Goal: Information Seeking & Learning: Understand process/instructions

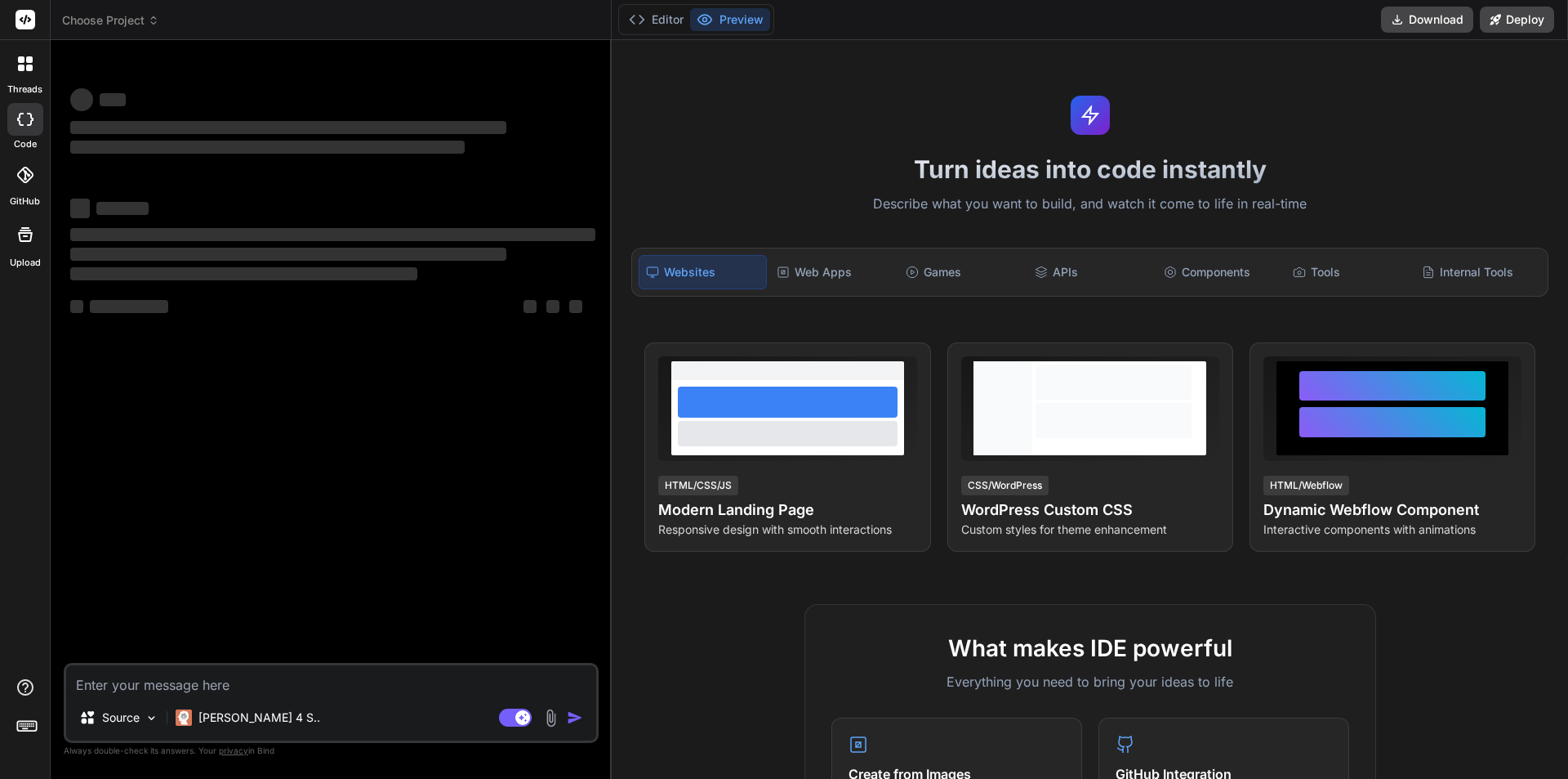
type textarea "x"
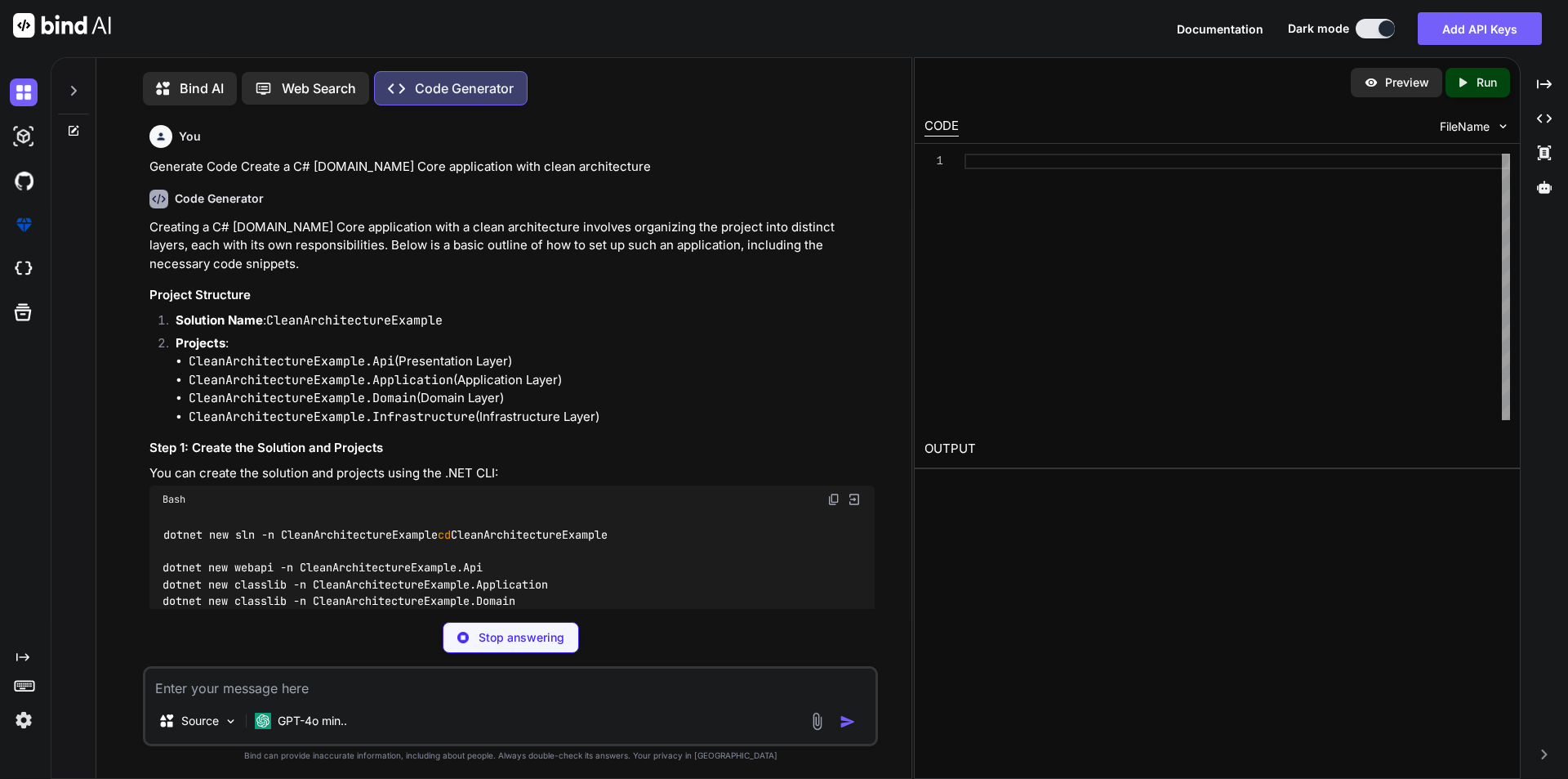
scroll to position [7, 0]
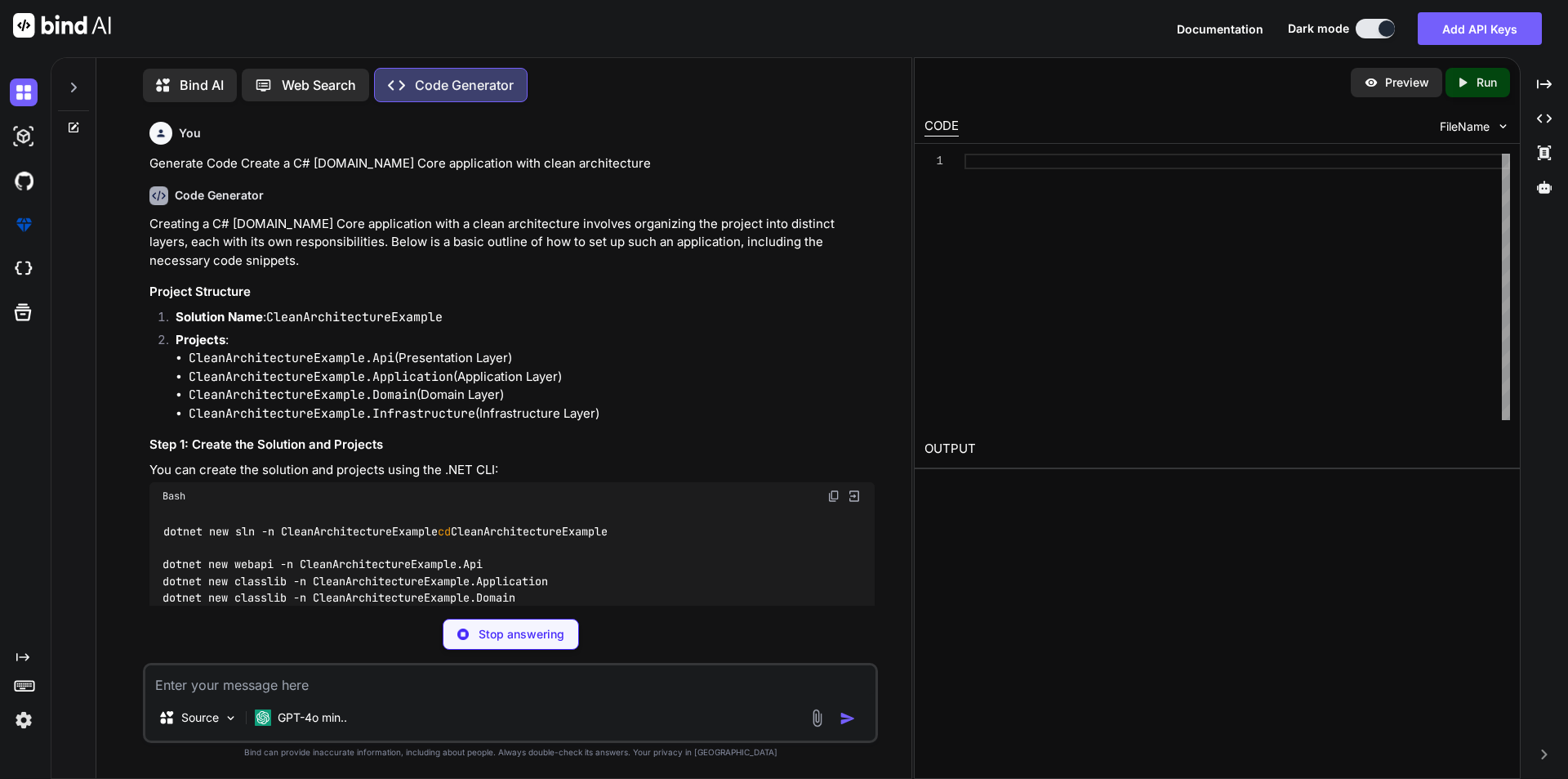
type textarea "x"
click at [493, 639] on p "Stop answering" at bounding box center [521, 633] width 86 height 17
type textarea "Application.csproj dotnet sln add CleanArchitectureExample.Domain/CleanArchitec…"
type textarea "x"
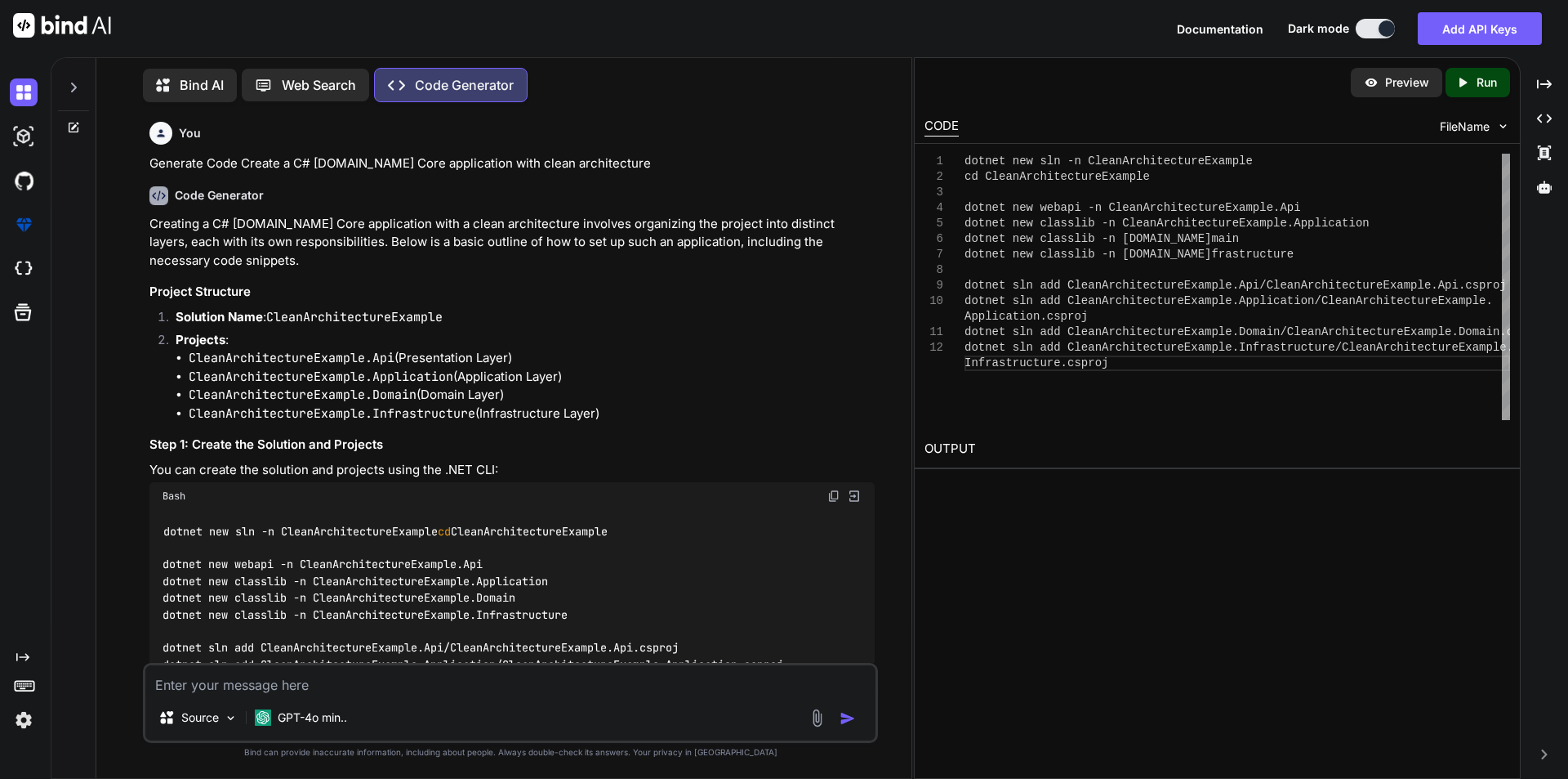
click at [306, 690] on textarea at bounding box center [510, 680] width 730 height 30
paste textarea "Shipping option was adjusted on the replacement but this adjustment caused the …"
type textarea "Shipping option was adjusted on the replacement but this adjustment caused the …"
type textarea "x"
type textarea "Shipping option was adjusted on the replacement but this adjustment caused the …"
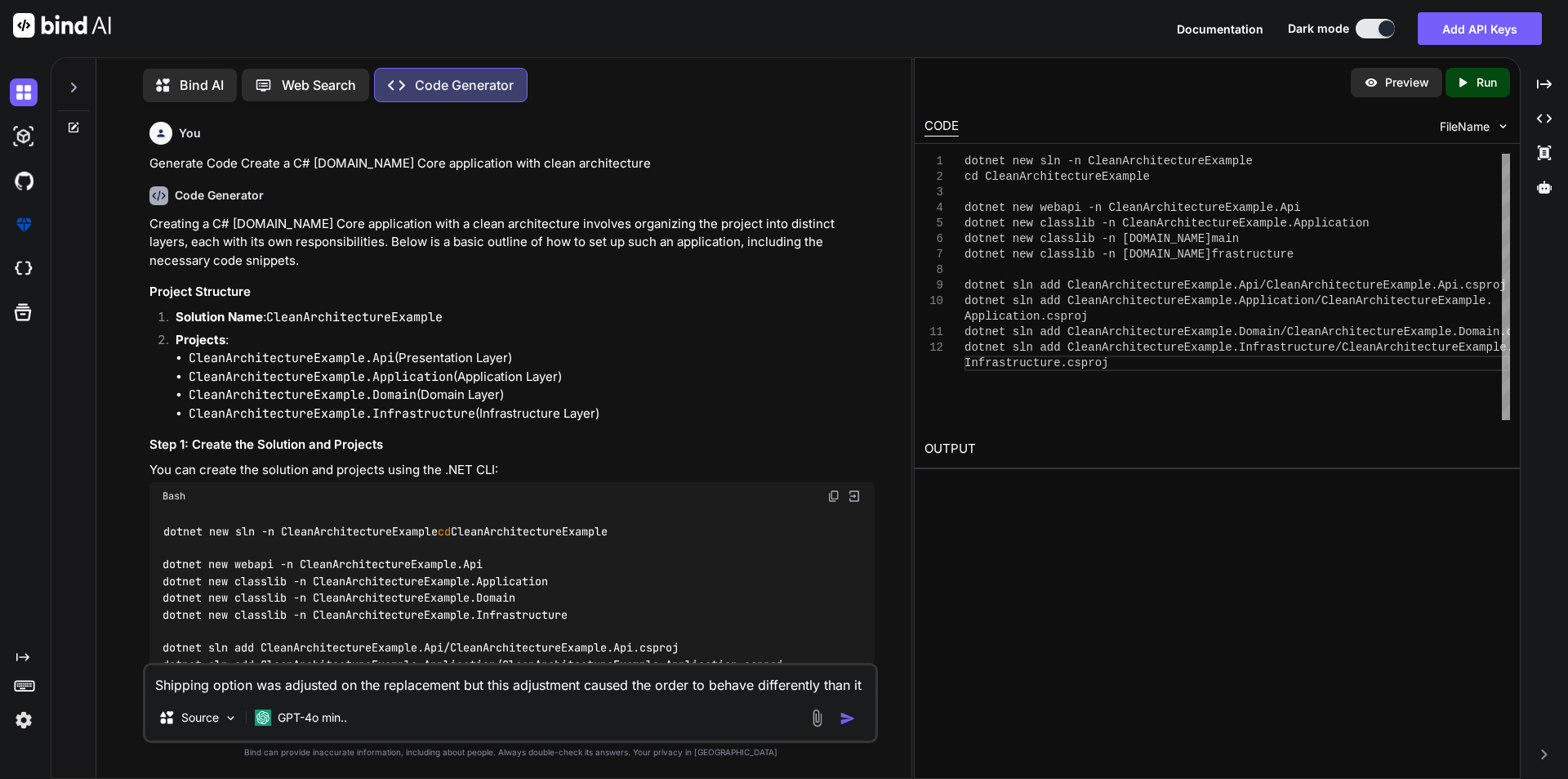
type textarea "x"
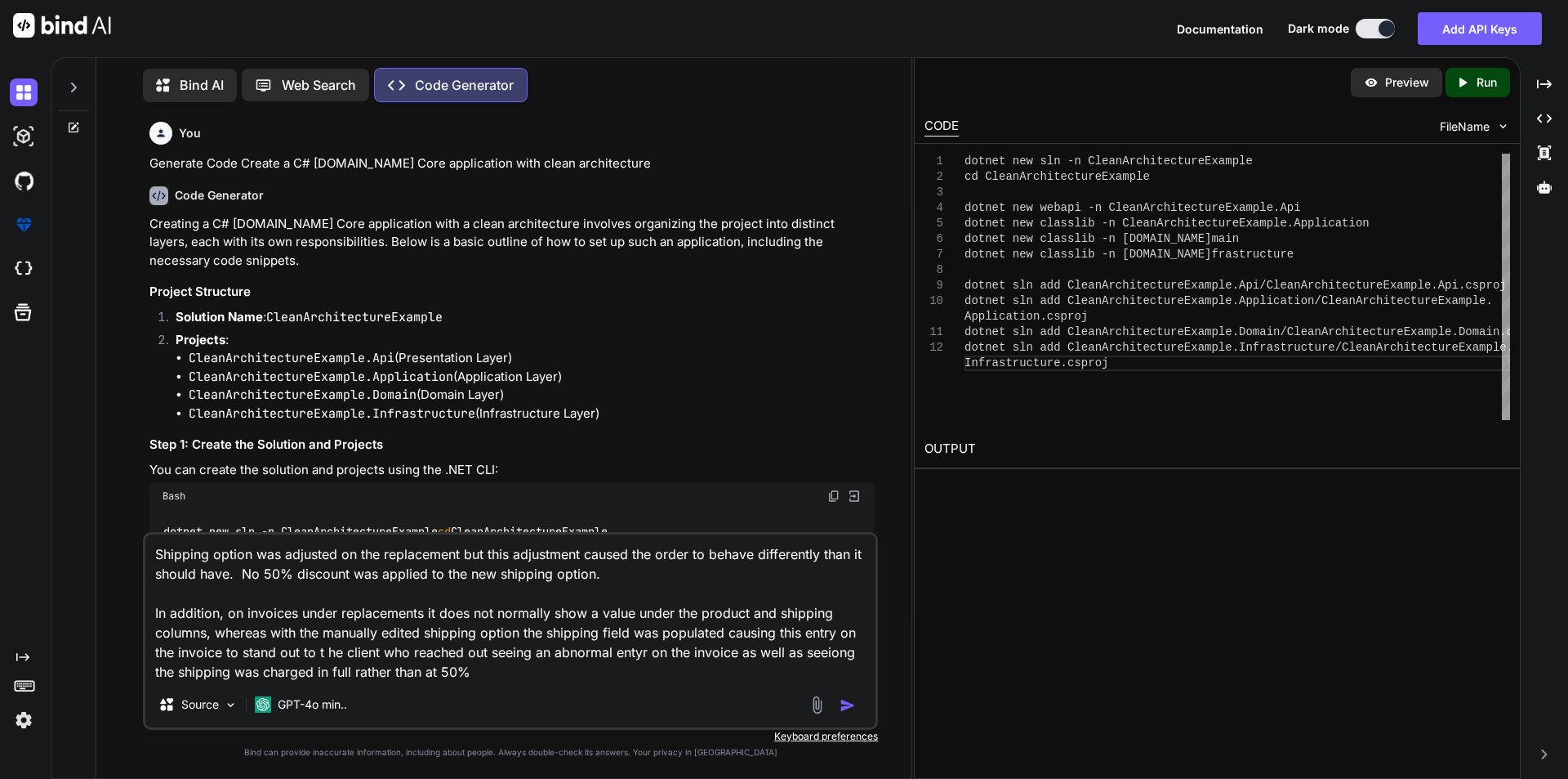
type textarea "Shipping option was adjusted on the replacement but this adjustment caused the …"
type textarea "x"
type textarea "Shipping option was adjusted on the replacement but this adjustment caused the …"
type textarea "x"
type textarea "Shipping option was adjusted on the replacement but this adjustment caused the …"
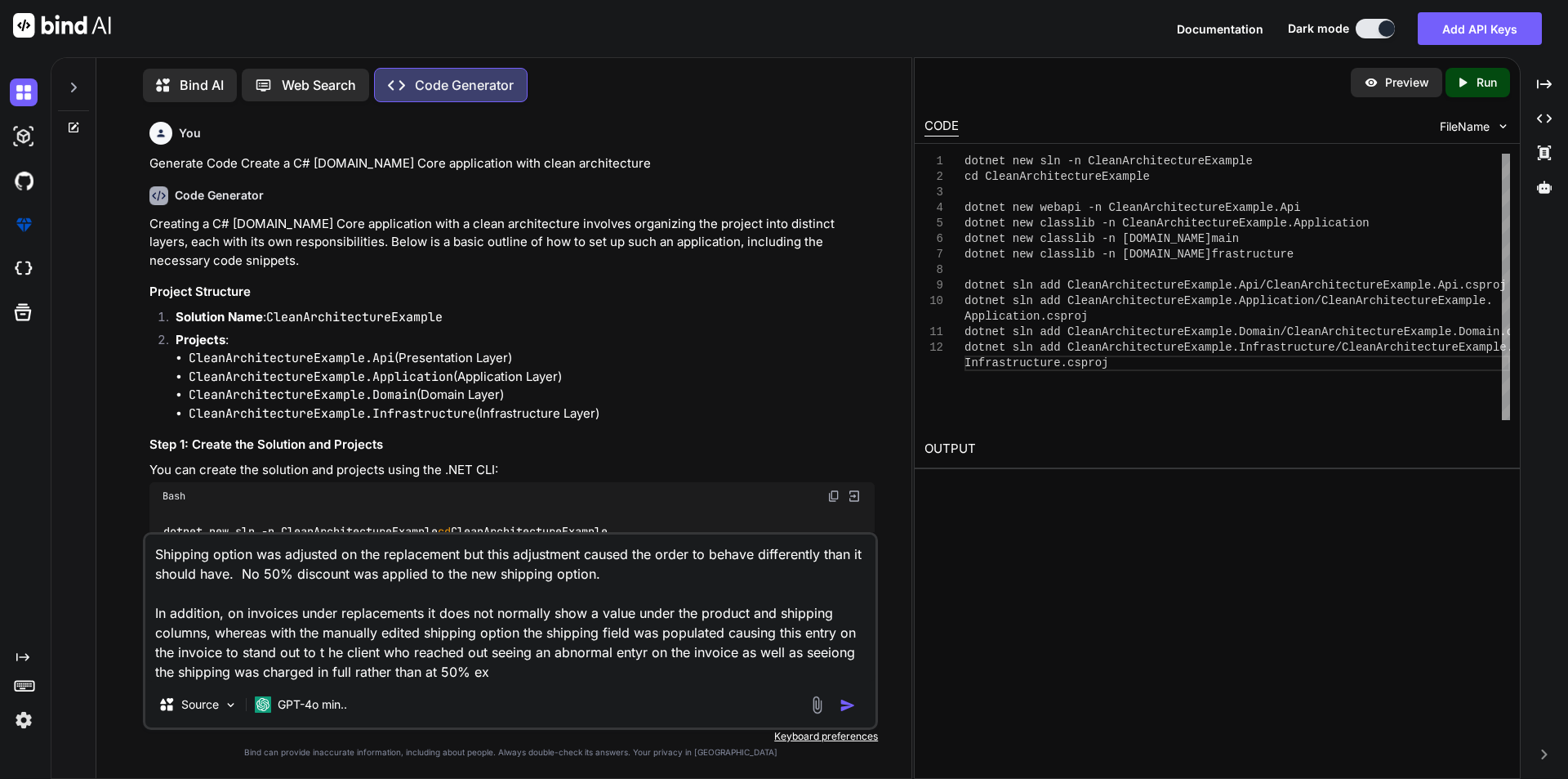
type textarea "x"
type textarea "Shipping option was adjusted on the replacement but this adjustment caused the …"
type textarea "x"
type textarea "Shipping option was adjusted on the replacement but this adjustment caused the …"
type textarea "x"
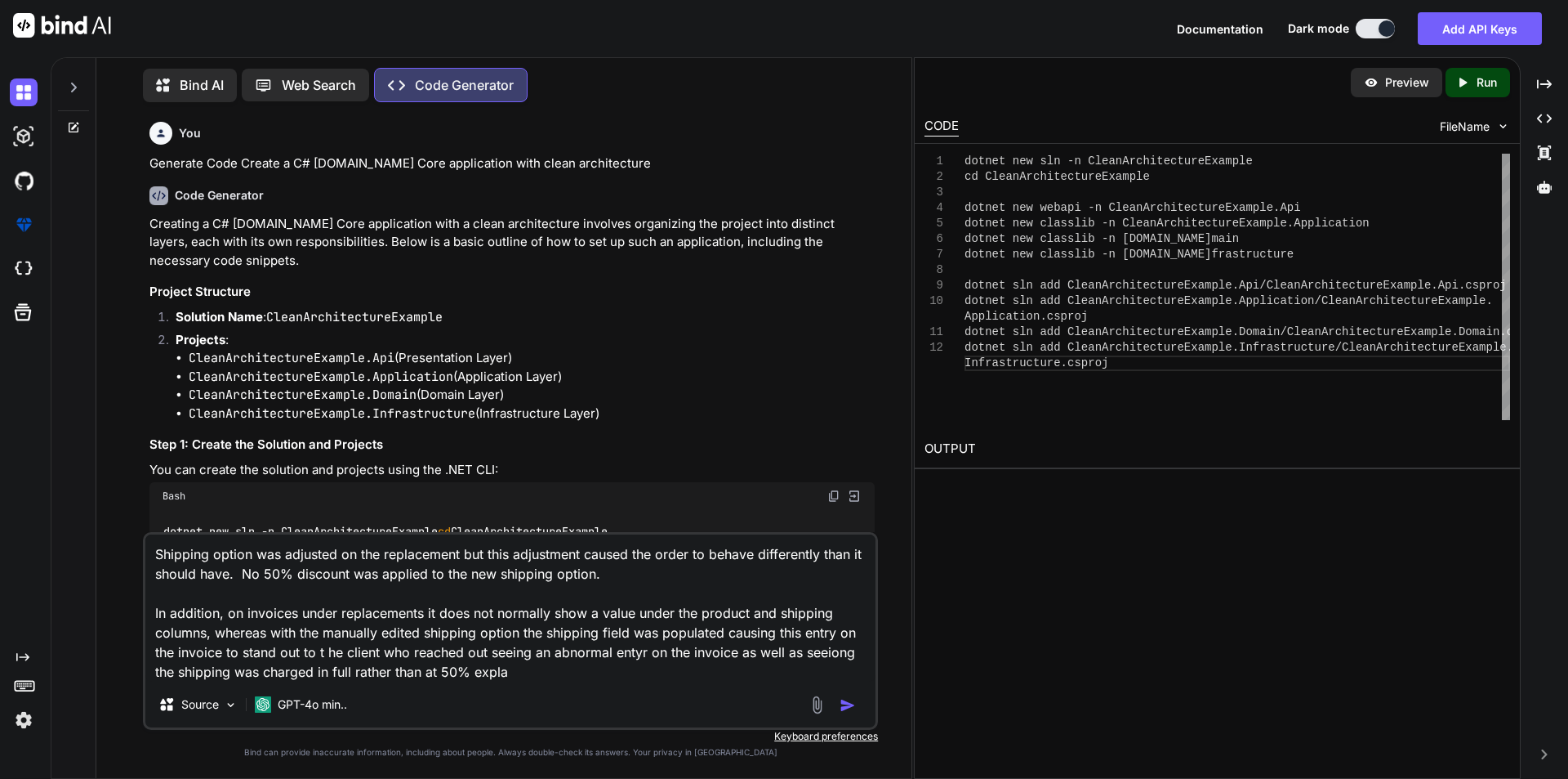
type textarea "Shipping option was adjusted on the replacement but this adjustment caused the …"
type textarea "x"
type textarea "Shipping option was adjusted on the replacement but this adjustment caused the …"
type textarea "x"
type textarea "Shipping option was adjusted on the replacement but this adjustment caused the …"
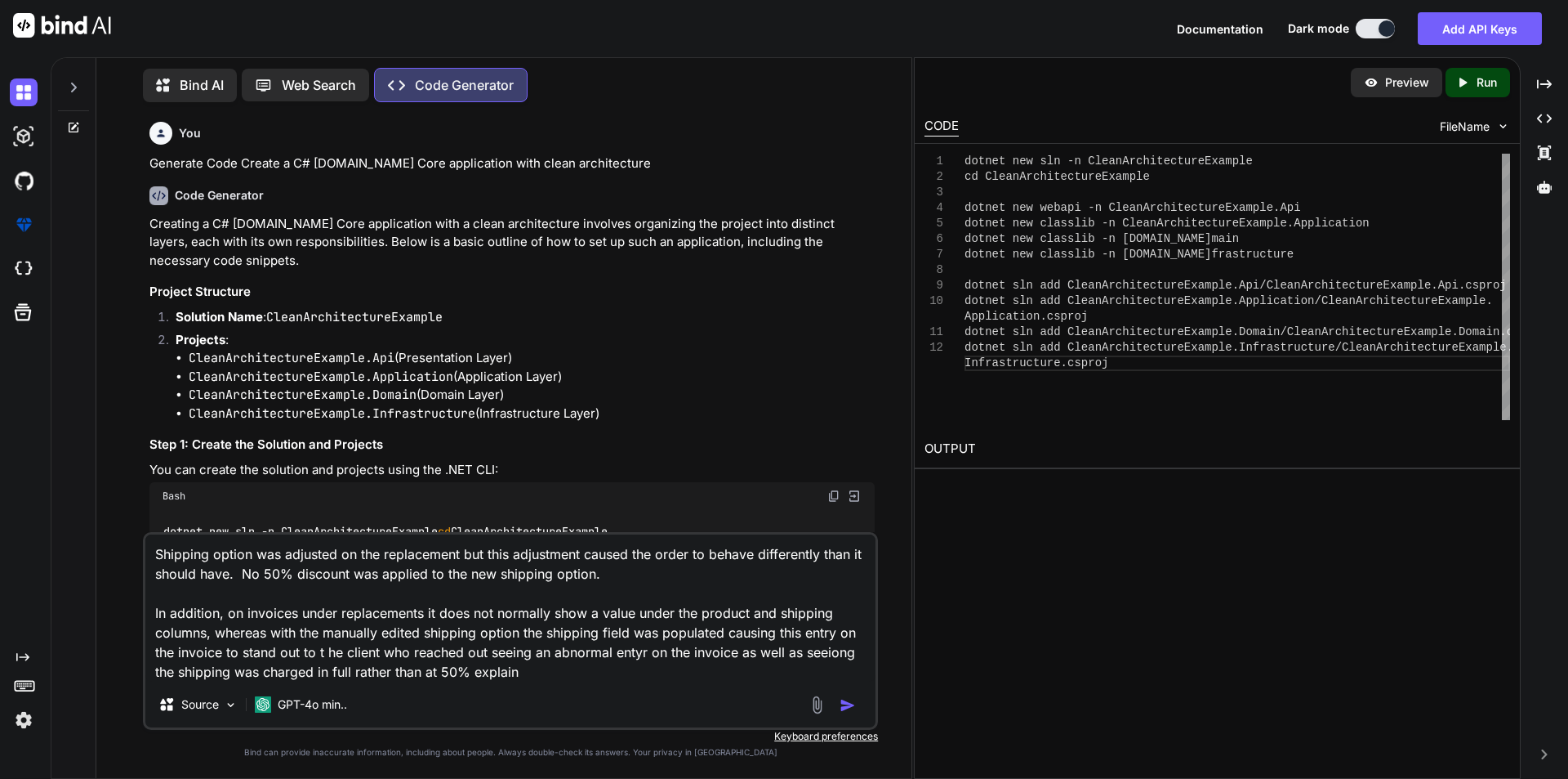
type textarea "x"
type textarea "Shipping option was adjusted on the replacement but this adjustment caused the …"
type textarea "x"
type textarea "Shipping option was adjusted on the replacement but this adjustment caused the …"
type textarea "x"
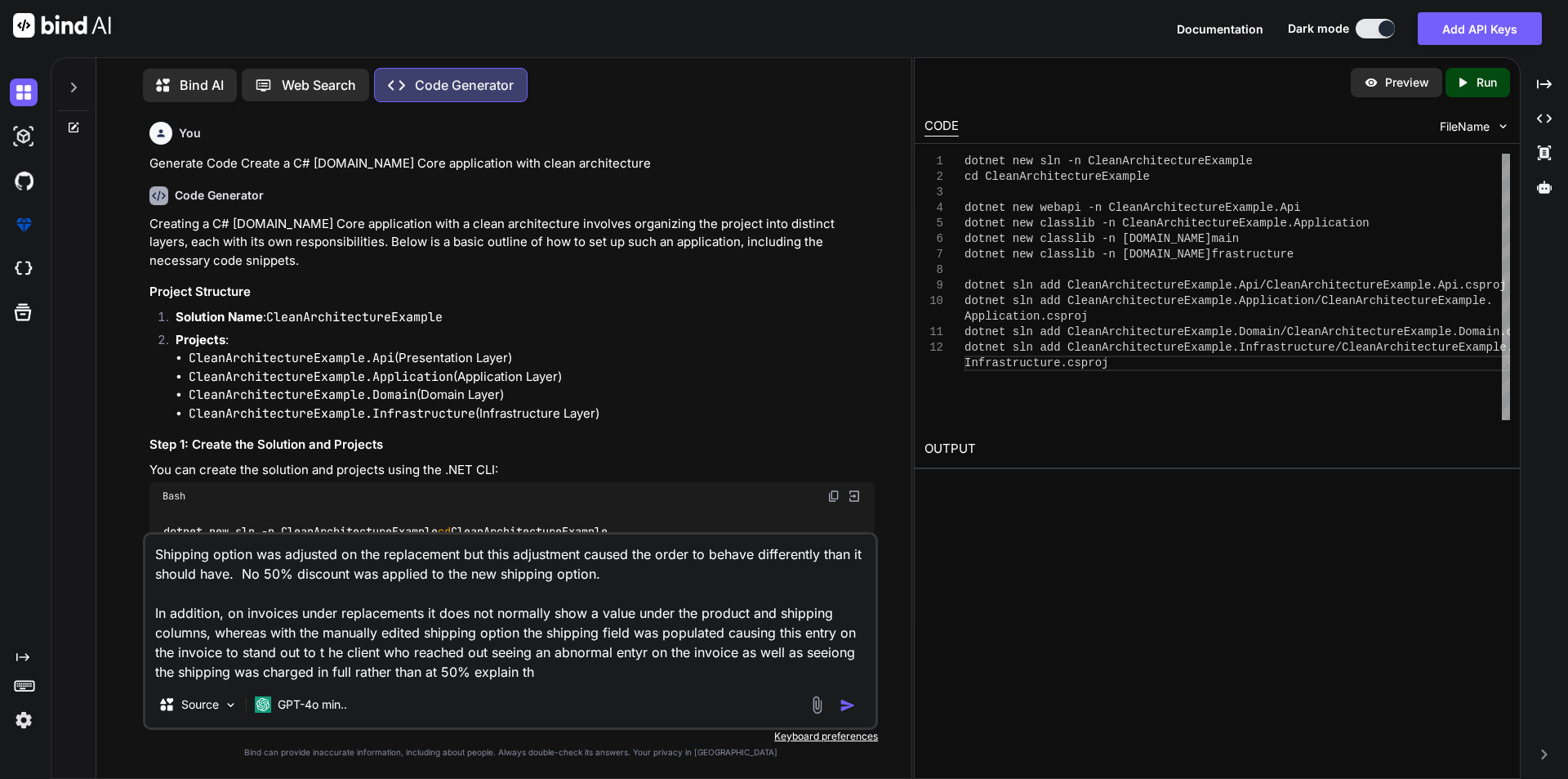
type textarea "Shipping option was adjusted on the replacement but this adjustment caused the …"
type textarea "x"
type textarea "Shipping option was adjusted on the replacement but this adjustment caused the …"
type textarea "x"
type textarea "Shipping option was adjusted on the replacement but this adjustment caused the …"
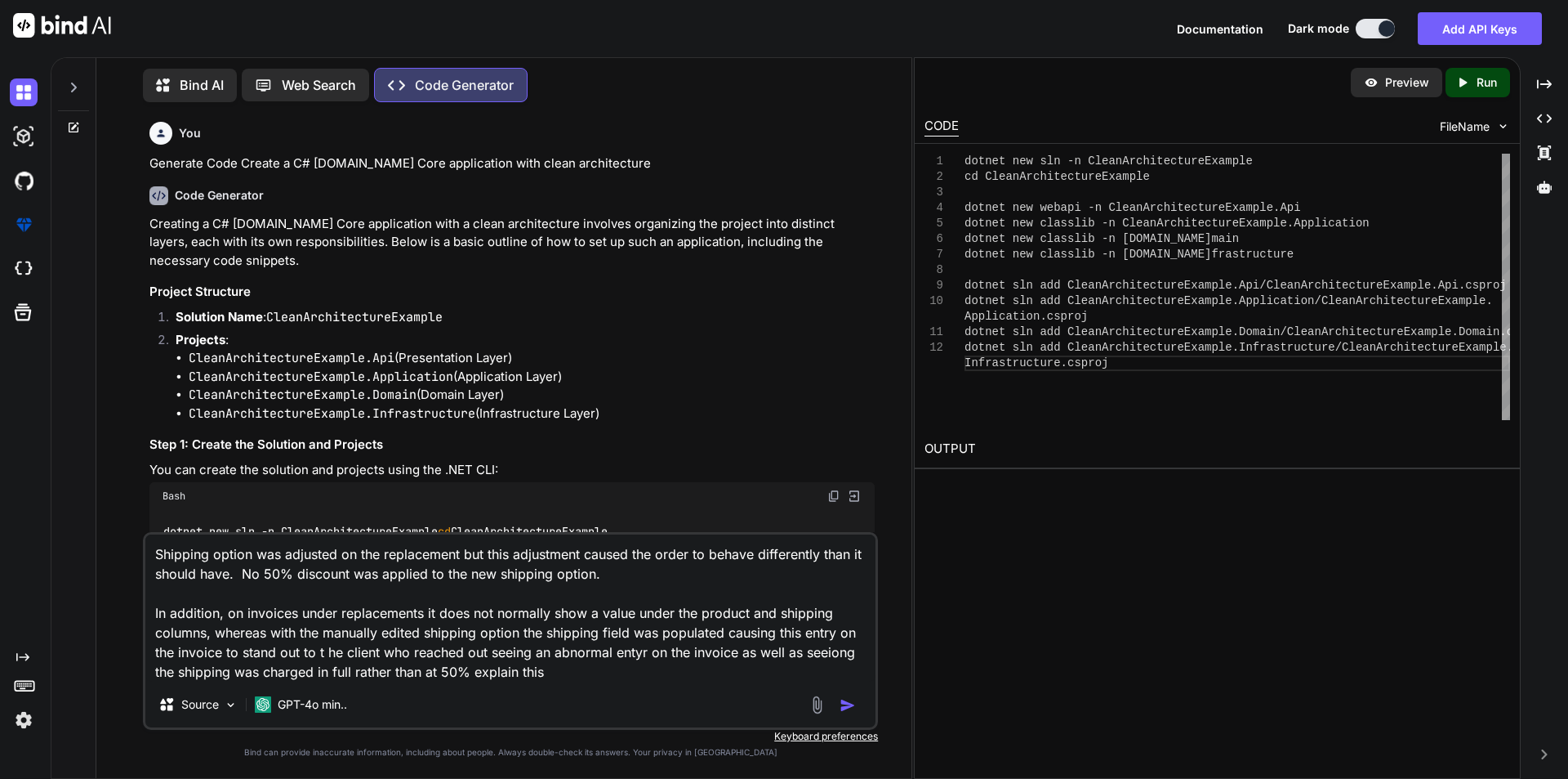
type textarea "x"
type textarea "Shipping option was adjusted on the replacement but this adjustment caused the …"
type textarea "x"
type textarea "Shipping option was adjusted on the replacement but this adjustment caused the …"
type textarea "x"
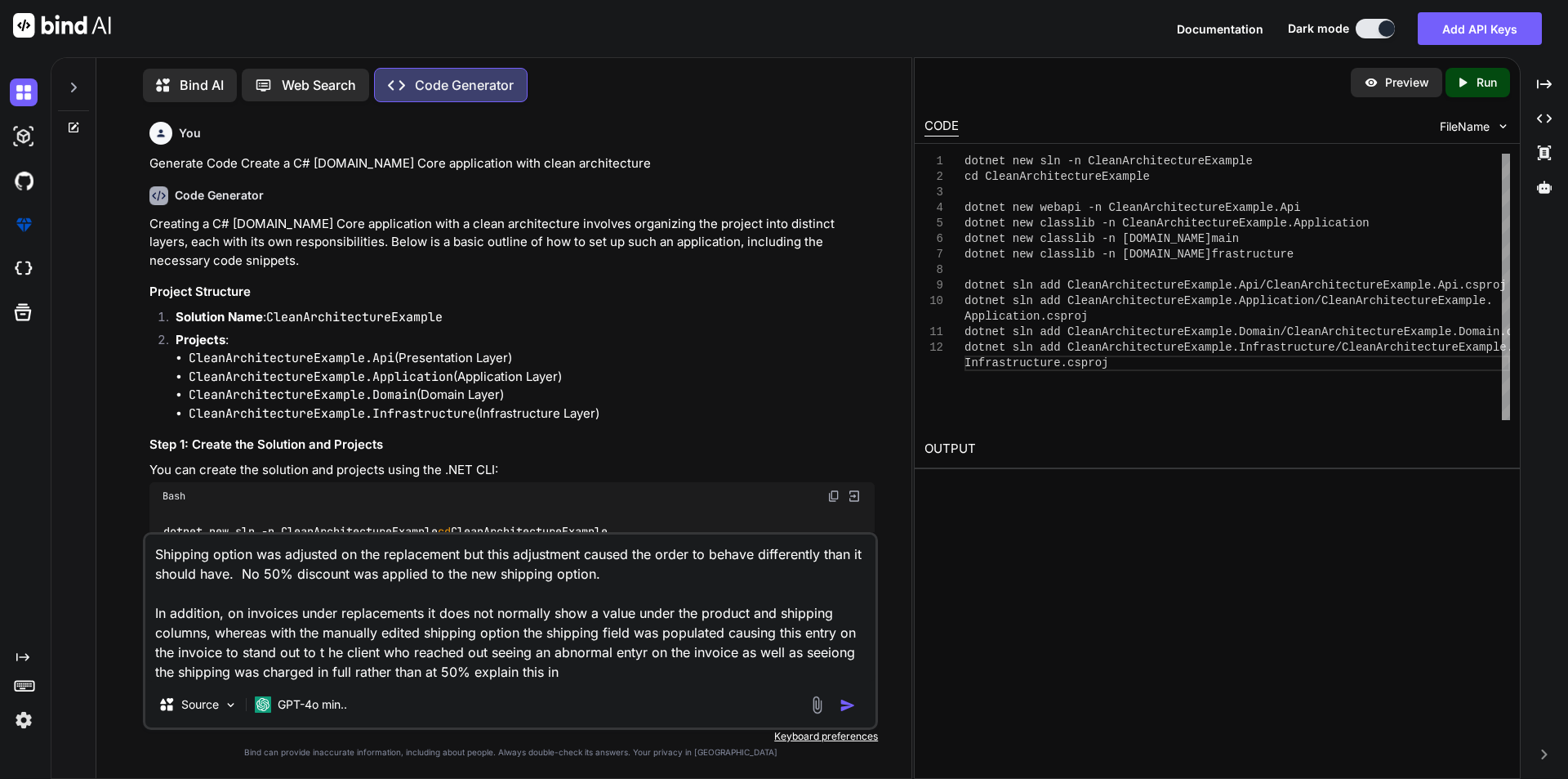
type textarea "Shipping option was adjusted on the replacement but this adjustment caused the …"
type textarea "x"
type textarea "Shipping option was adjusted on the replacement but this adjustment caused the …"
type textarea "x"
type textarea "Shipping option was adjusted on the replacement but this adjustment caused the …"
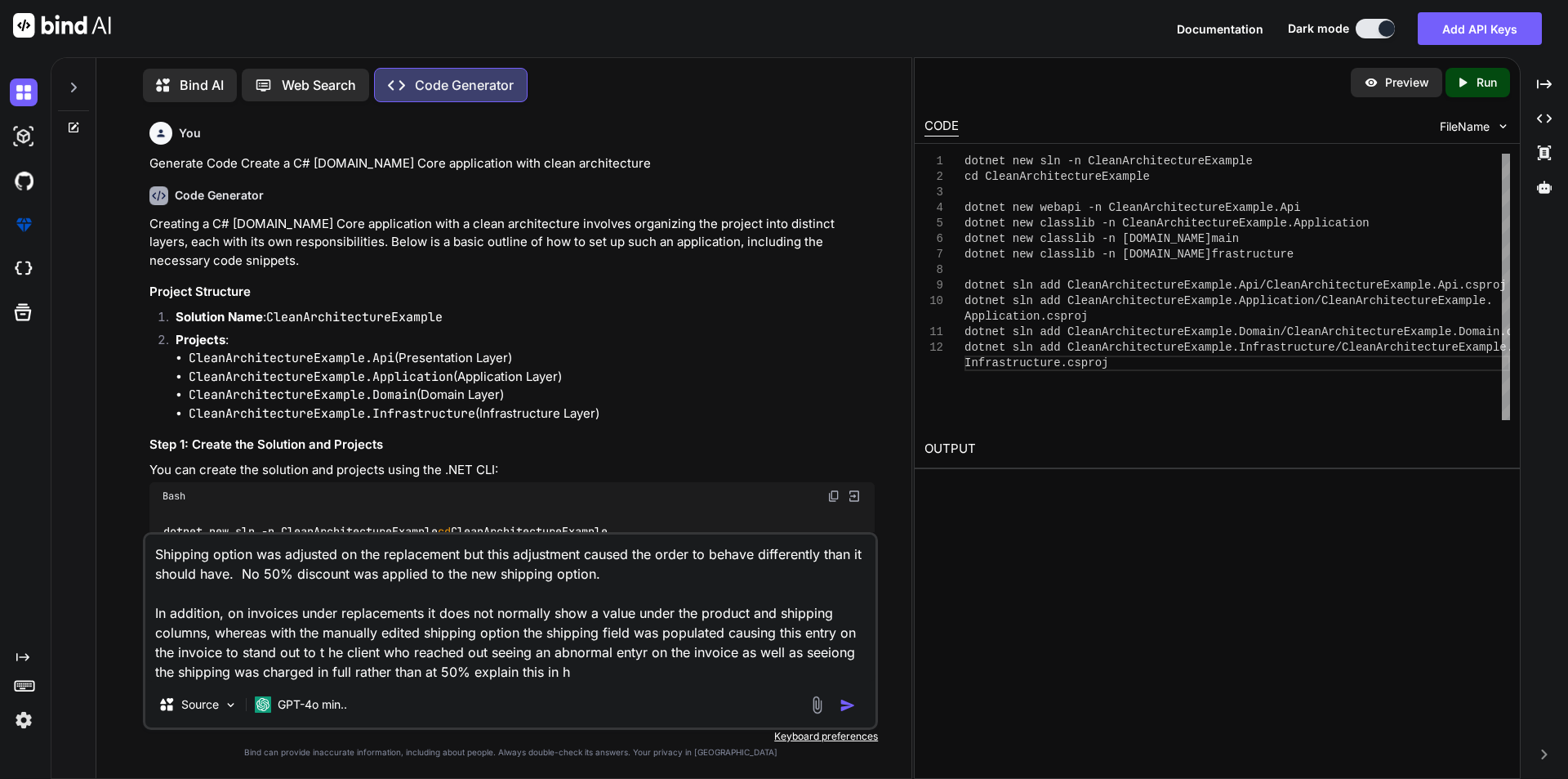
type textarea "x"
type textarea "Shipping option was adjusted on the replacement but this adjustment caused the …"
type textarea "x"
type textarea "Shipping option was adjusted on the replacement but this adjustment caused the …"
type textarea "x"
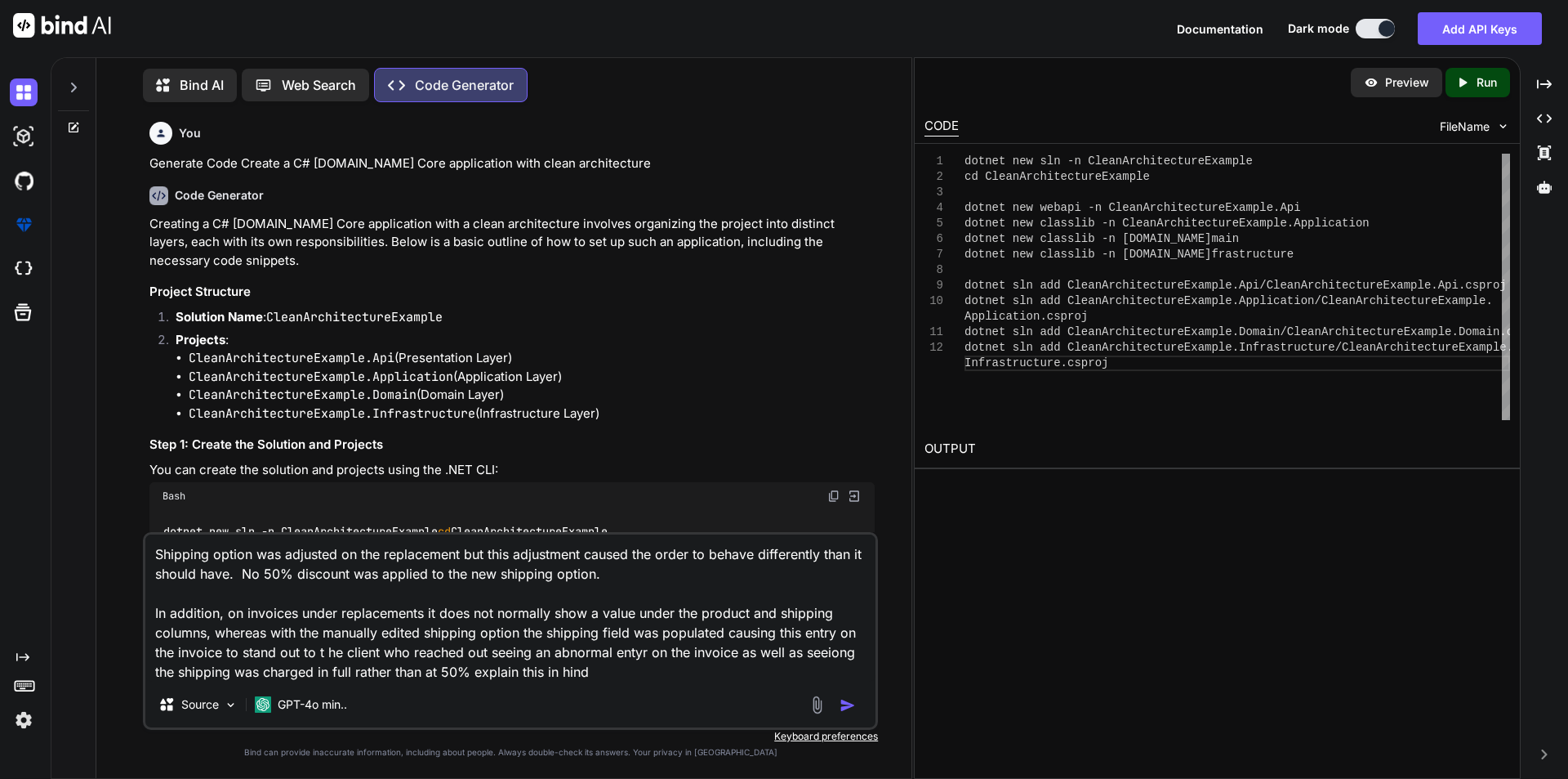
type textarea "Shipping option was adjusted on the replacement but this adjustment caused the …"
type textarea "x"
type textarea "Shipping option was adjusted on the replacement but this adjustment caused the …"
type textarea "x"
type textarea "Shipping option was adjusted on the replacement but this adjustment caused the …"
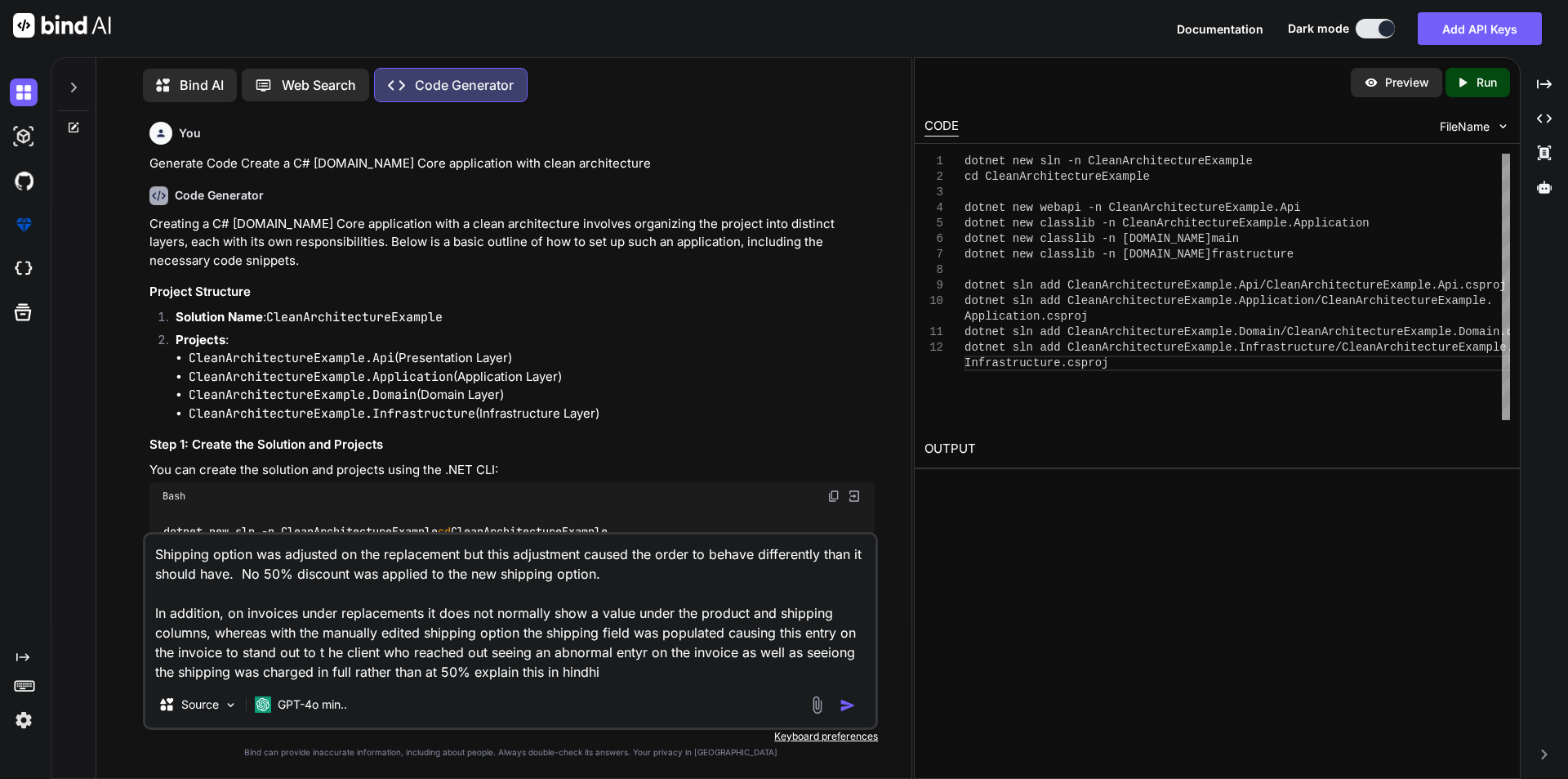
type textarea "x"
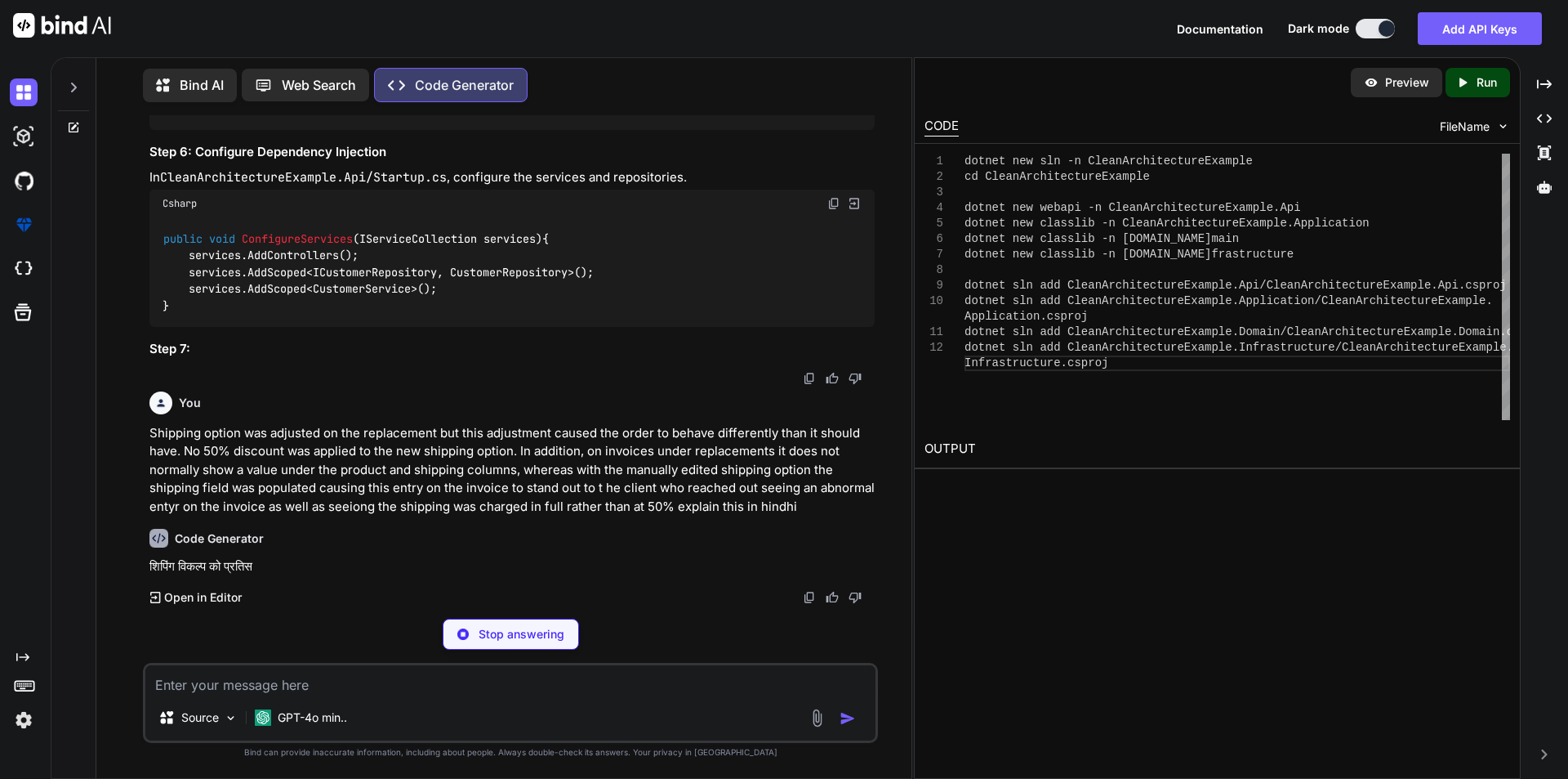
scroll to position [4092, 0]
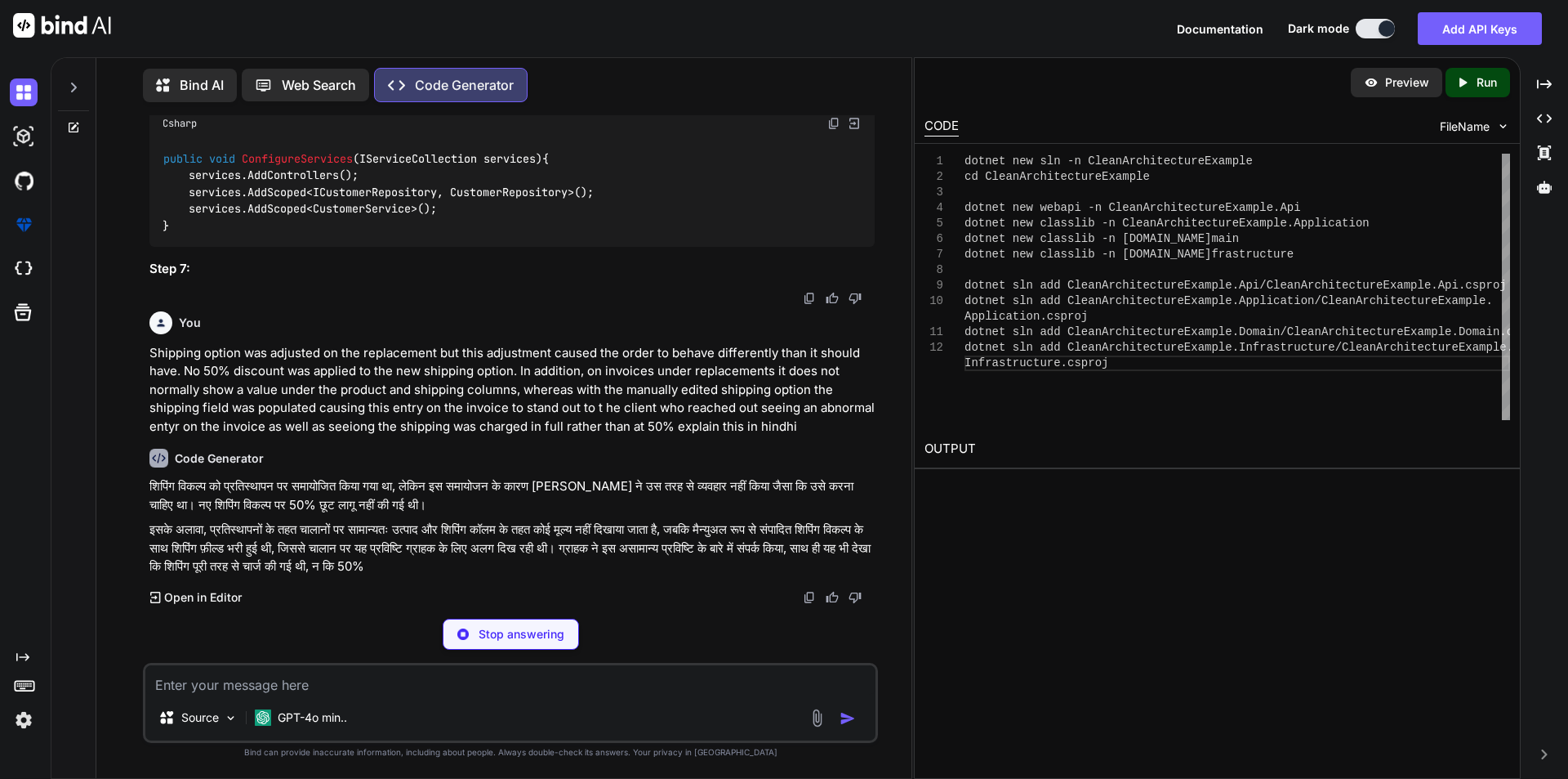
type textarea "x"
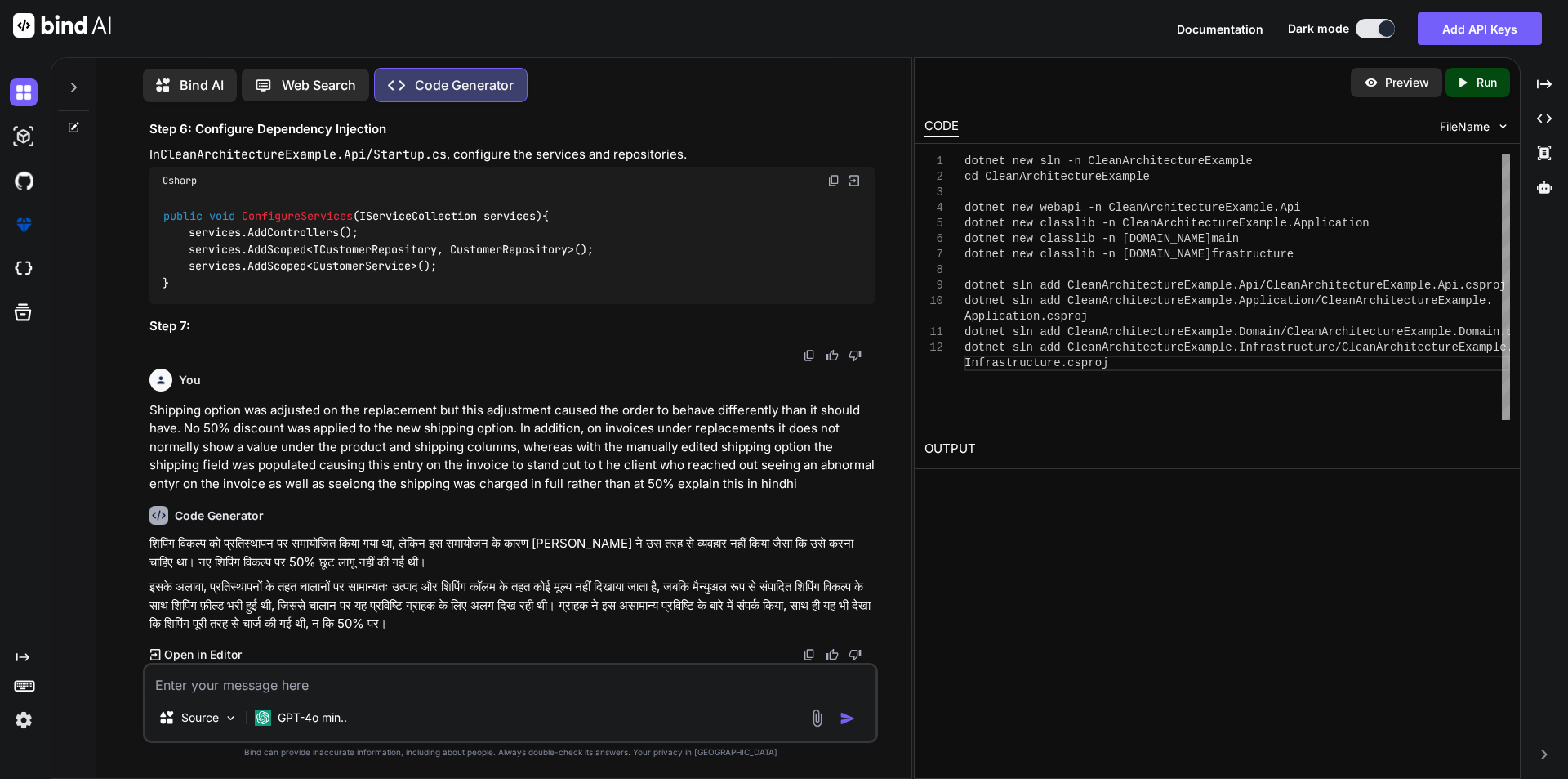
scroll to position [4145, 0]
click at [174, 673] on textarea at bounding box center [510, 680] width 730 height 30
type textarea "e"
type textarea "x"
type textarea "ex"
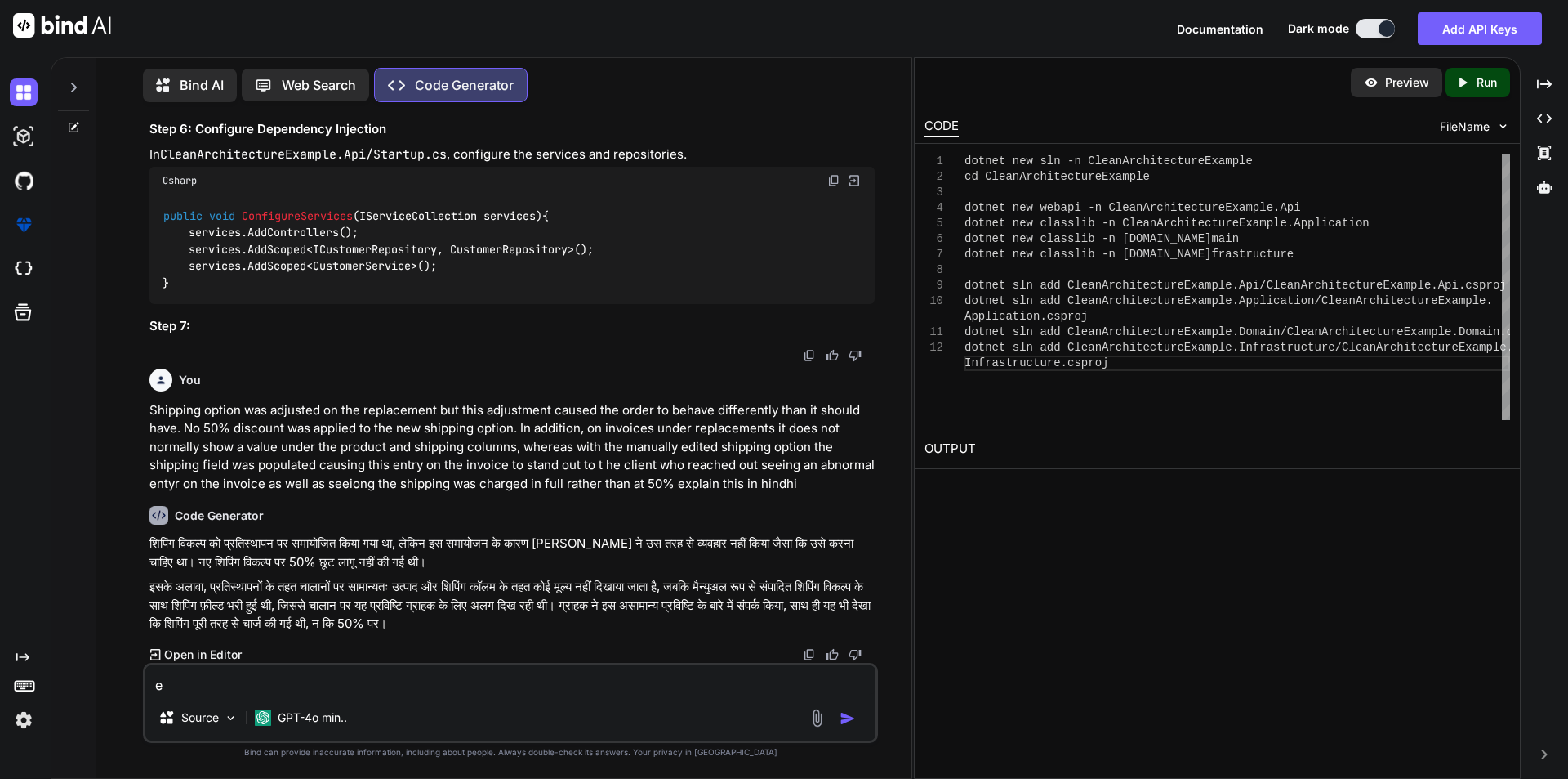
type textarea "x"
type textarea "exp"
type textarea "x"
type textarea "expl"
type textarea "x"
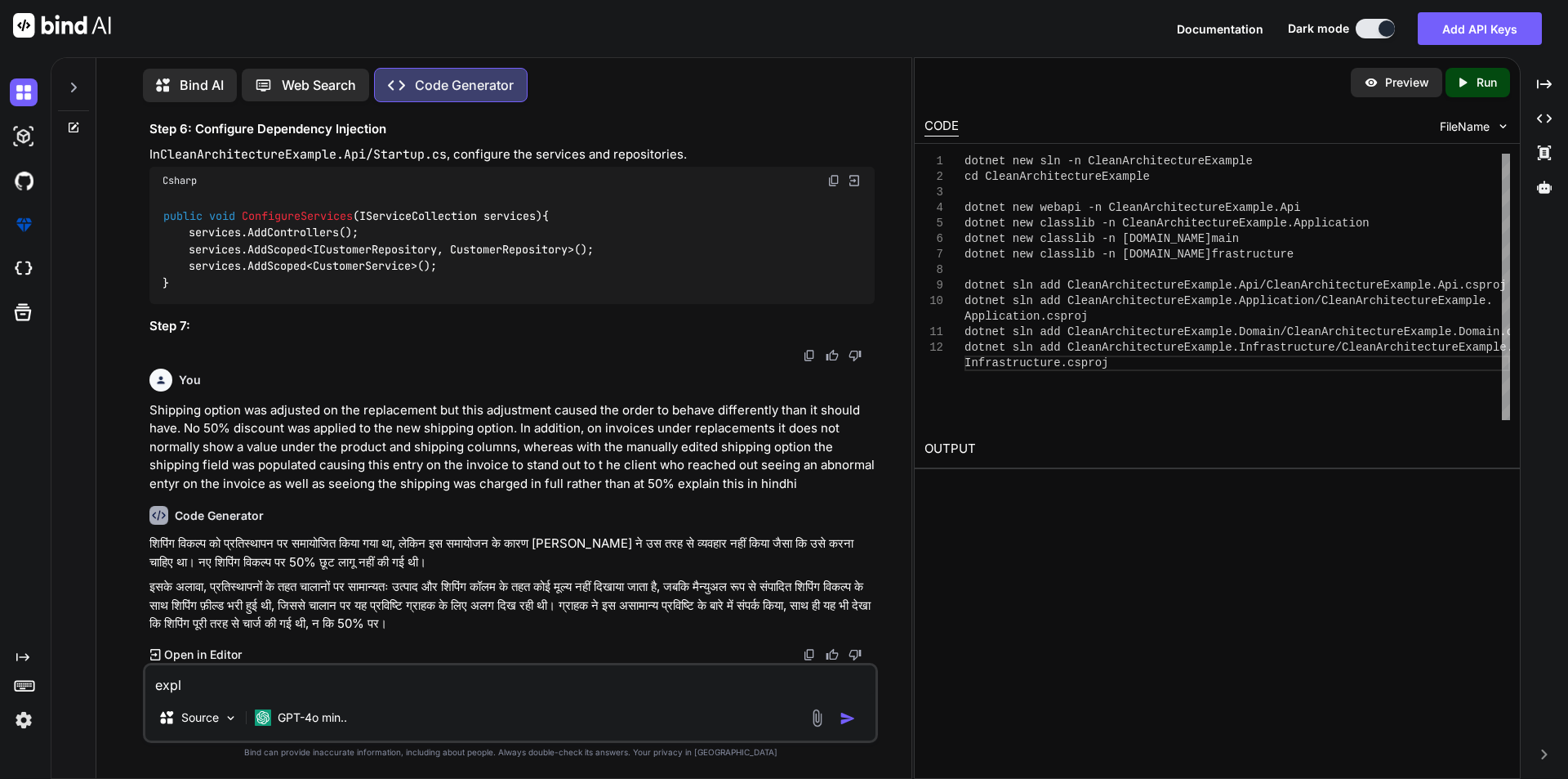
type textarea "expla"
type textarea "x"
type textarea "explan"
type textarea "x"
type textarea "explan"
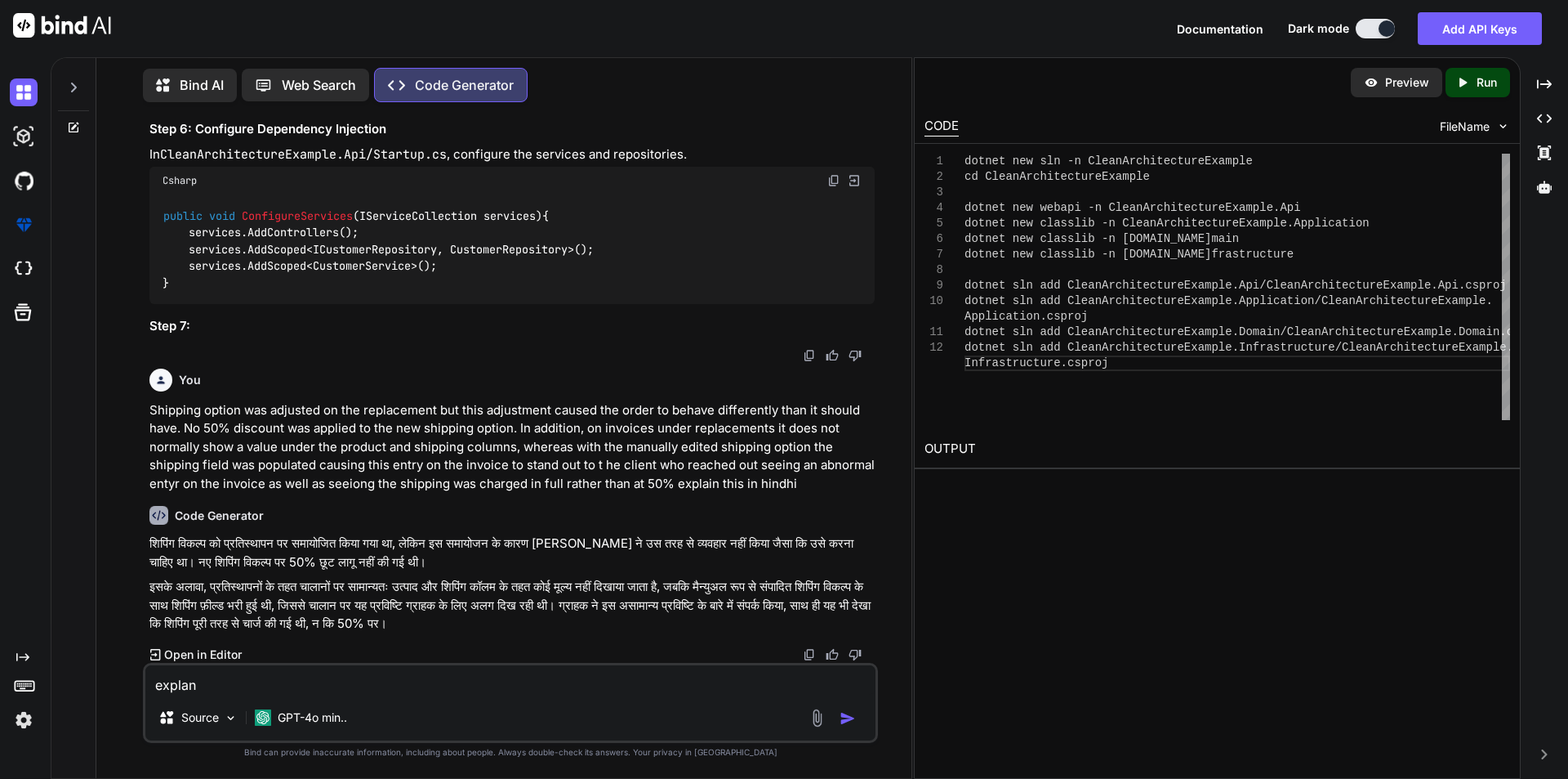
type textarea "x"
type textarea "explan"
type textarea "x"
type textarea "expla"
type textarea "x"
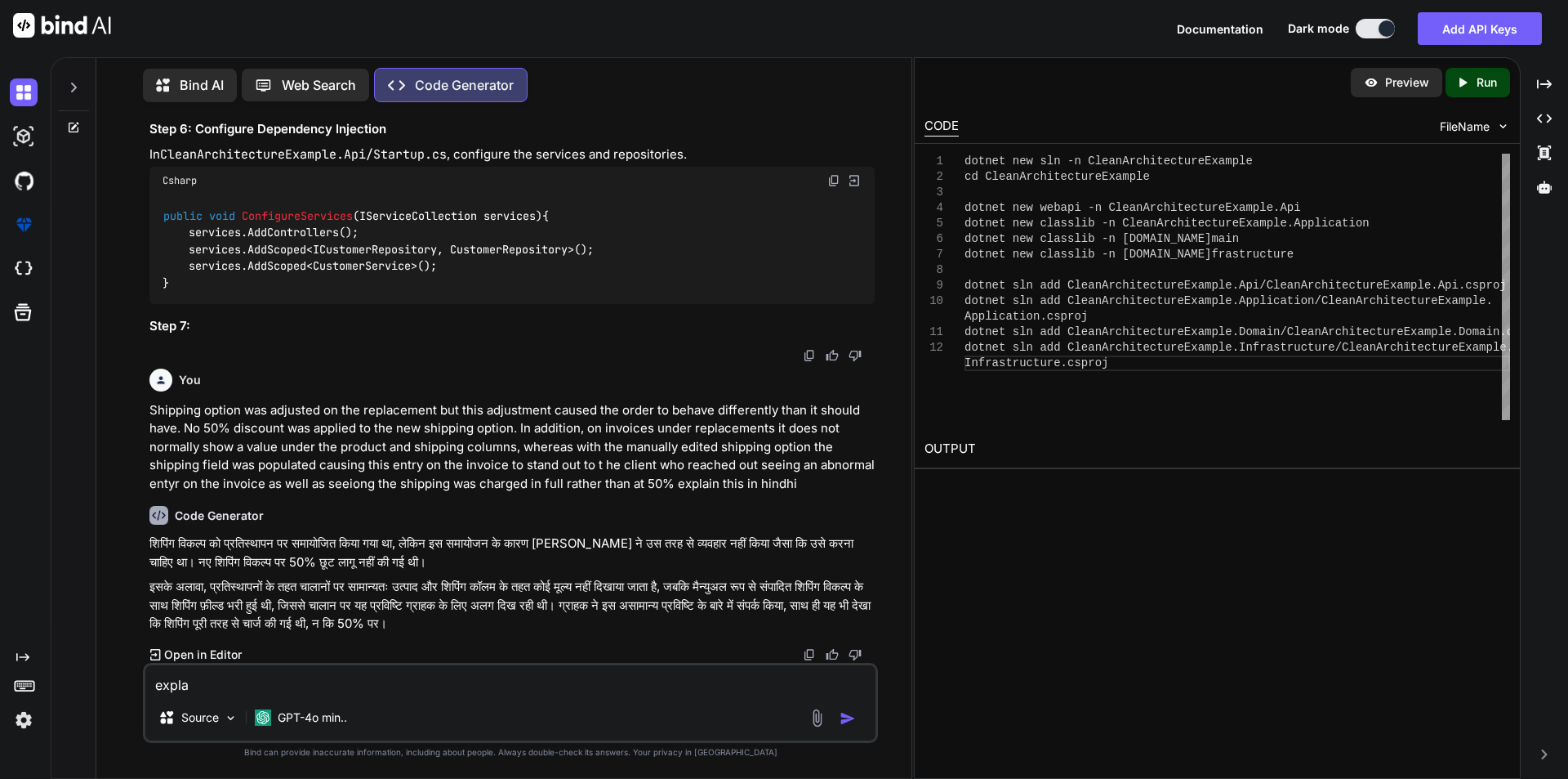
type textarea "expl"
type textarea "x"
type textarea "expla"
type textarea "x"
type textarea "explai"
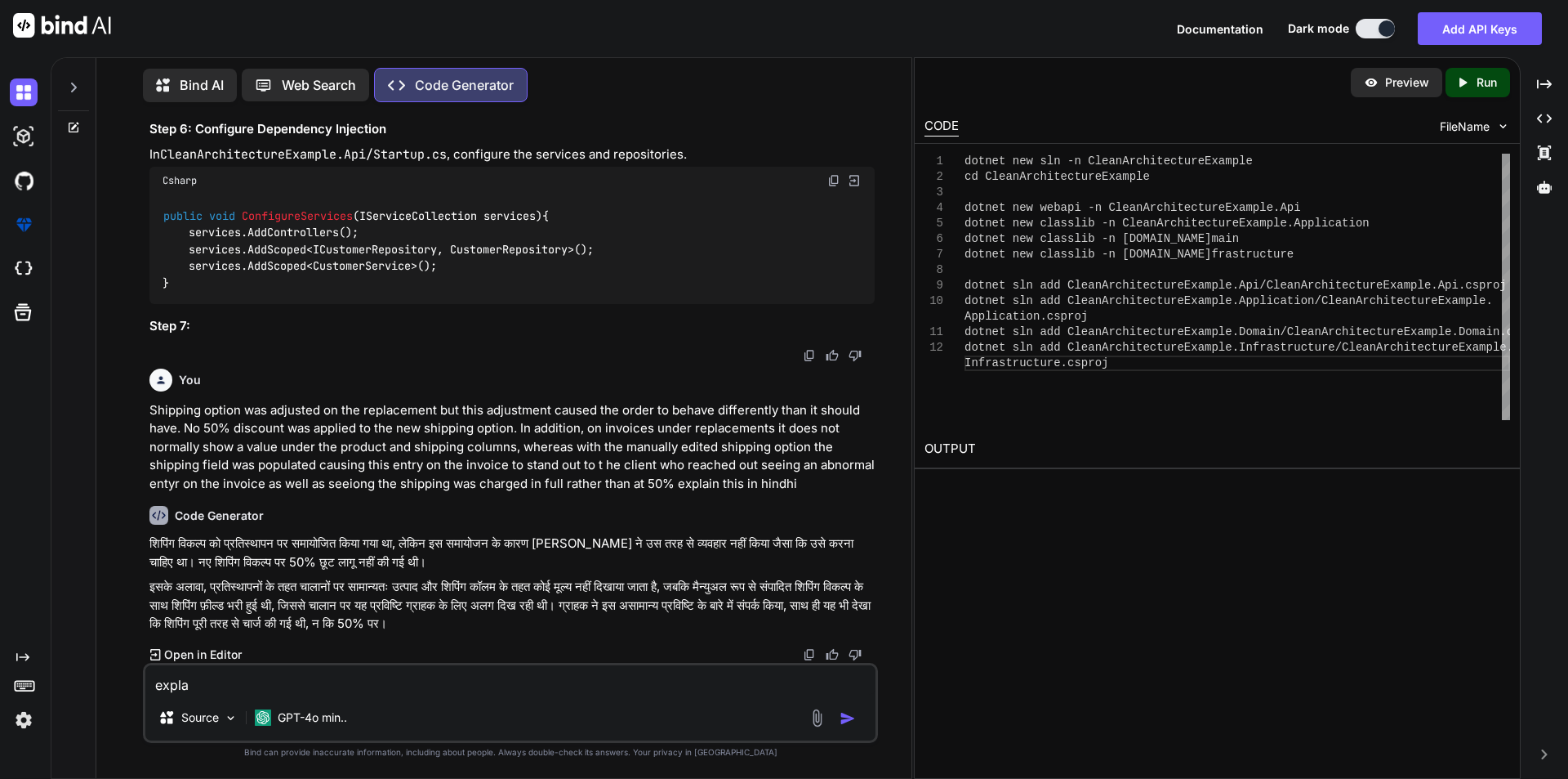
type textarea "x"
type textarea "explain"
type textarea "x"
type textarea "explain"
type textarea "x"
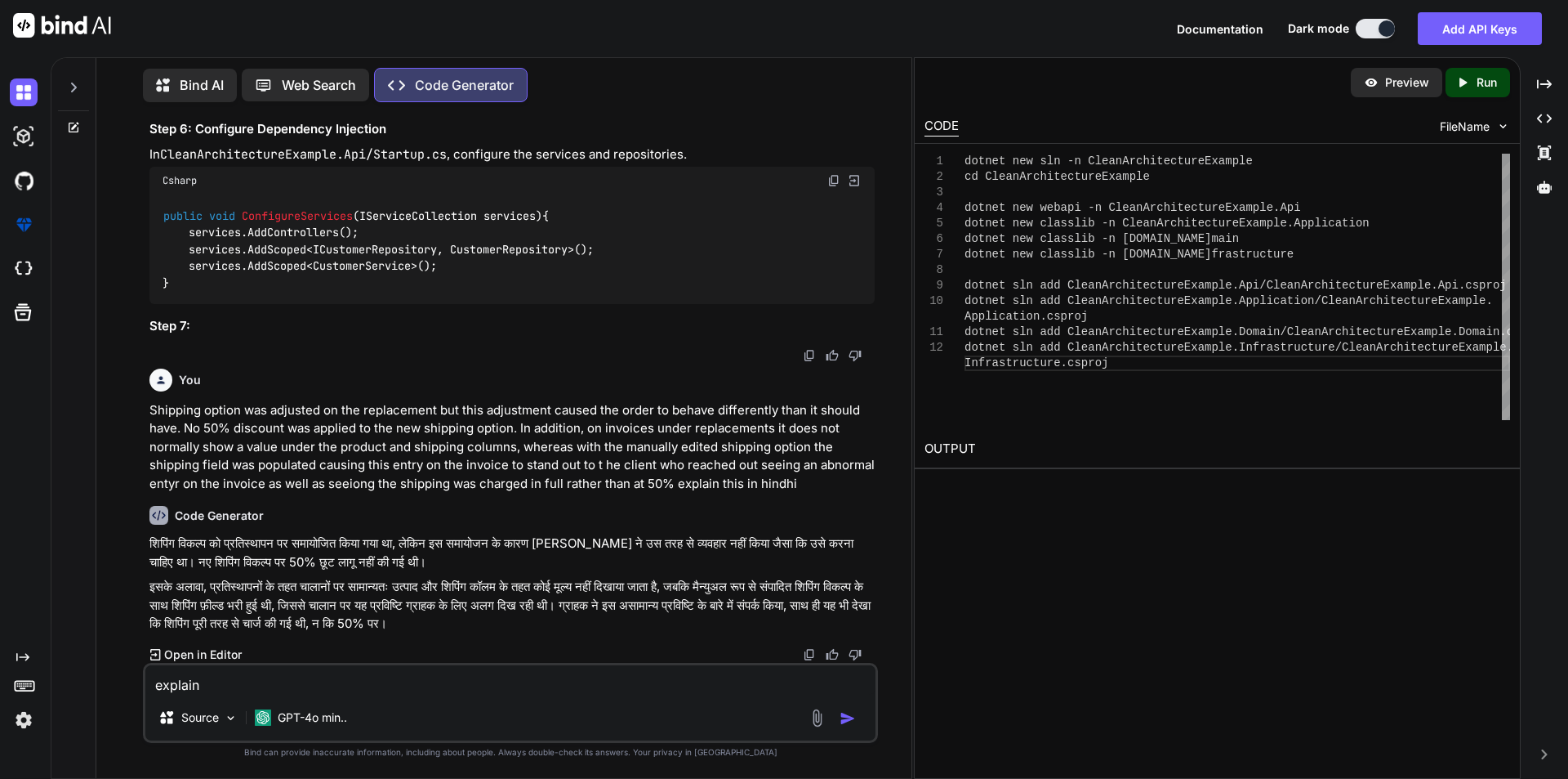
type textarea "explain t"
type textarea "x"
type textarea "explain th"
type textarea "x"
type textarea "explain thi"
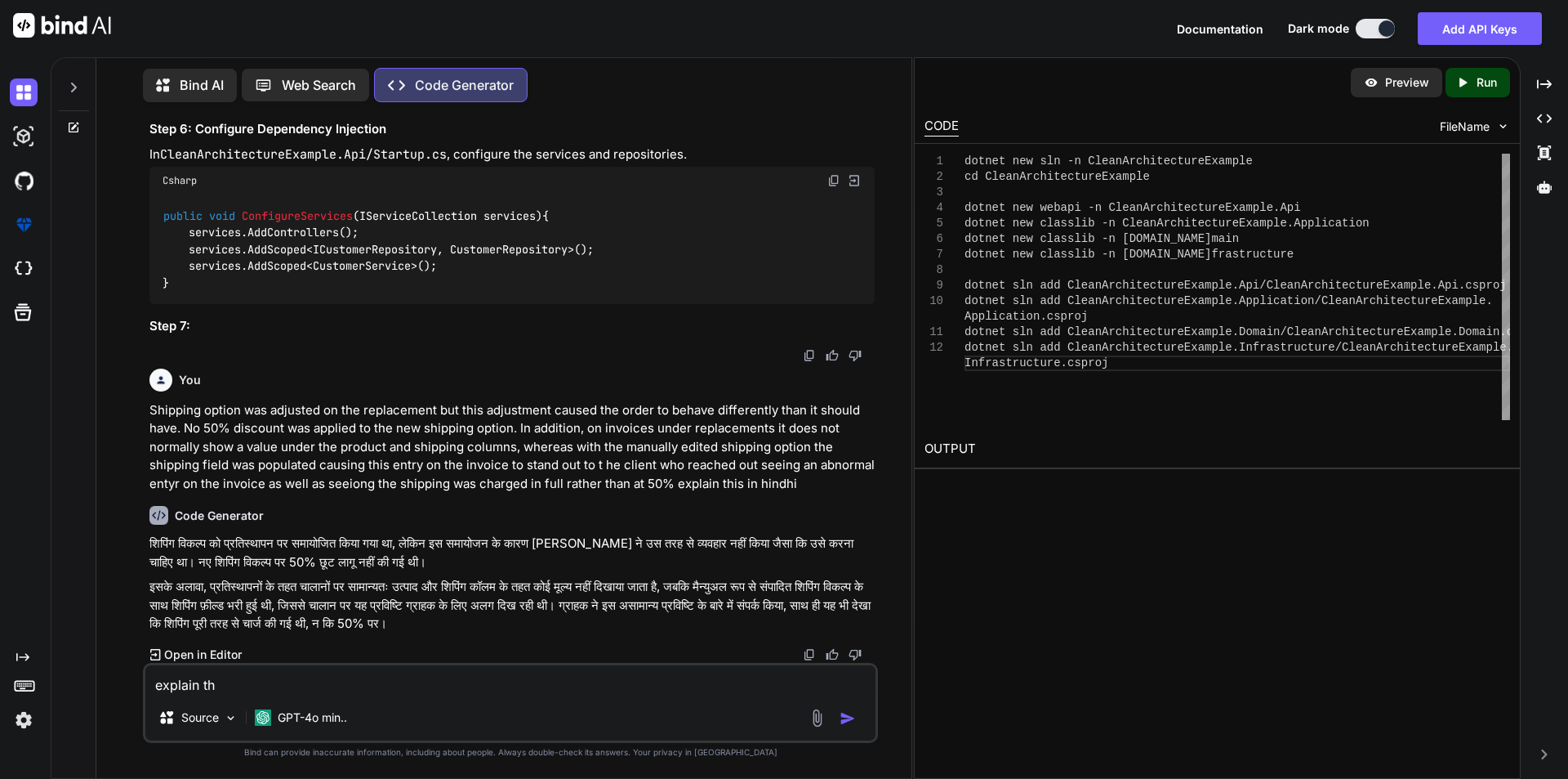
type textarea "x"
type textarea "explain this"
type textarea "x"
type textarea "explain this"
type textarea "x"
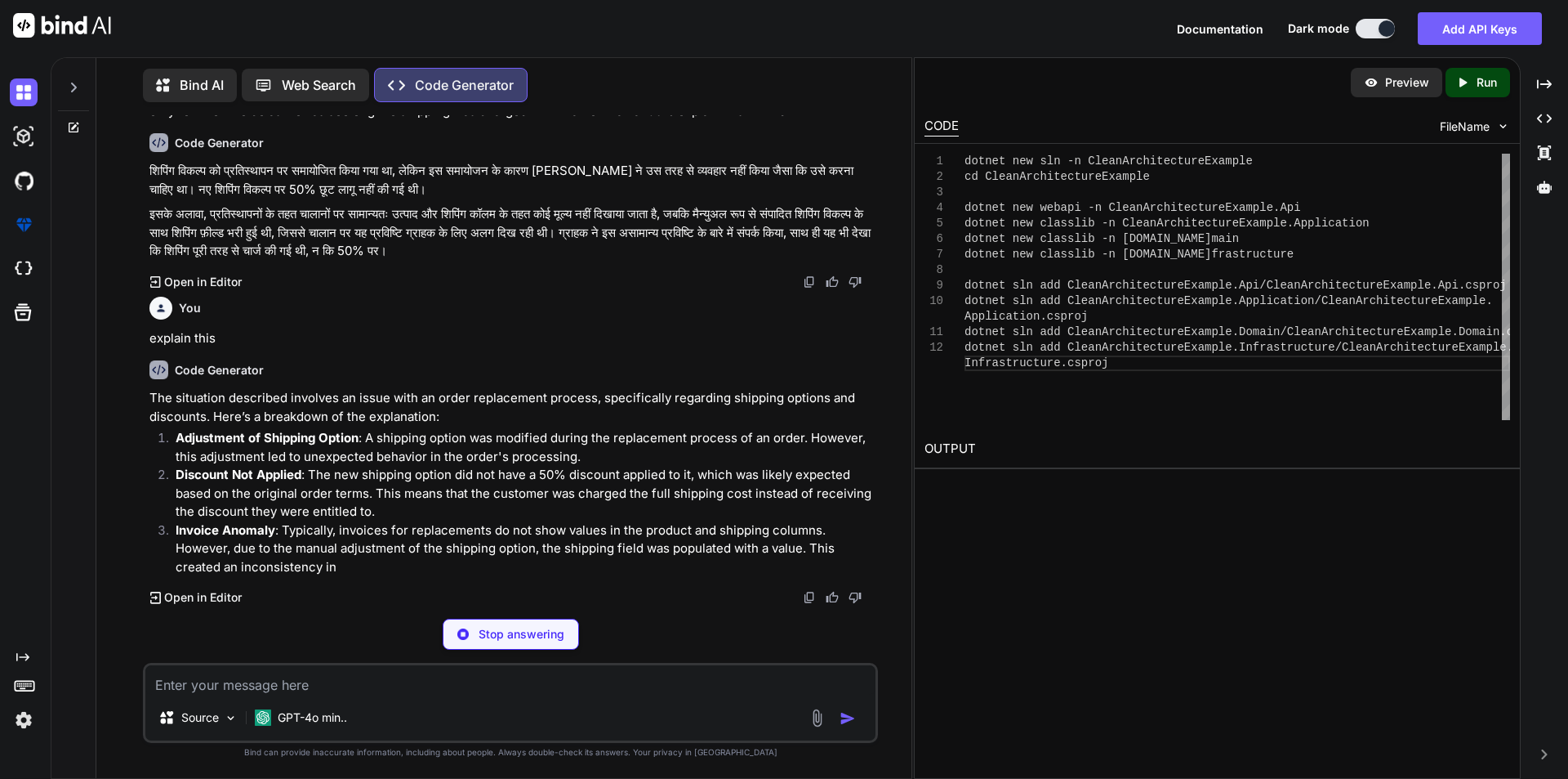
scroll to position [4520, 0]
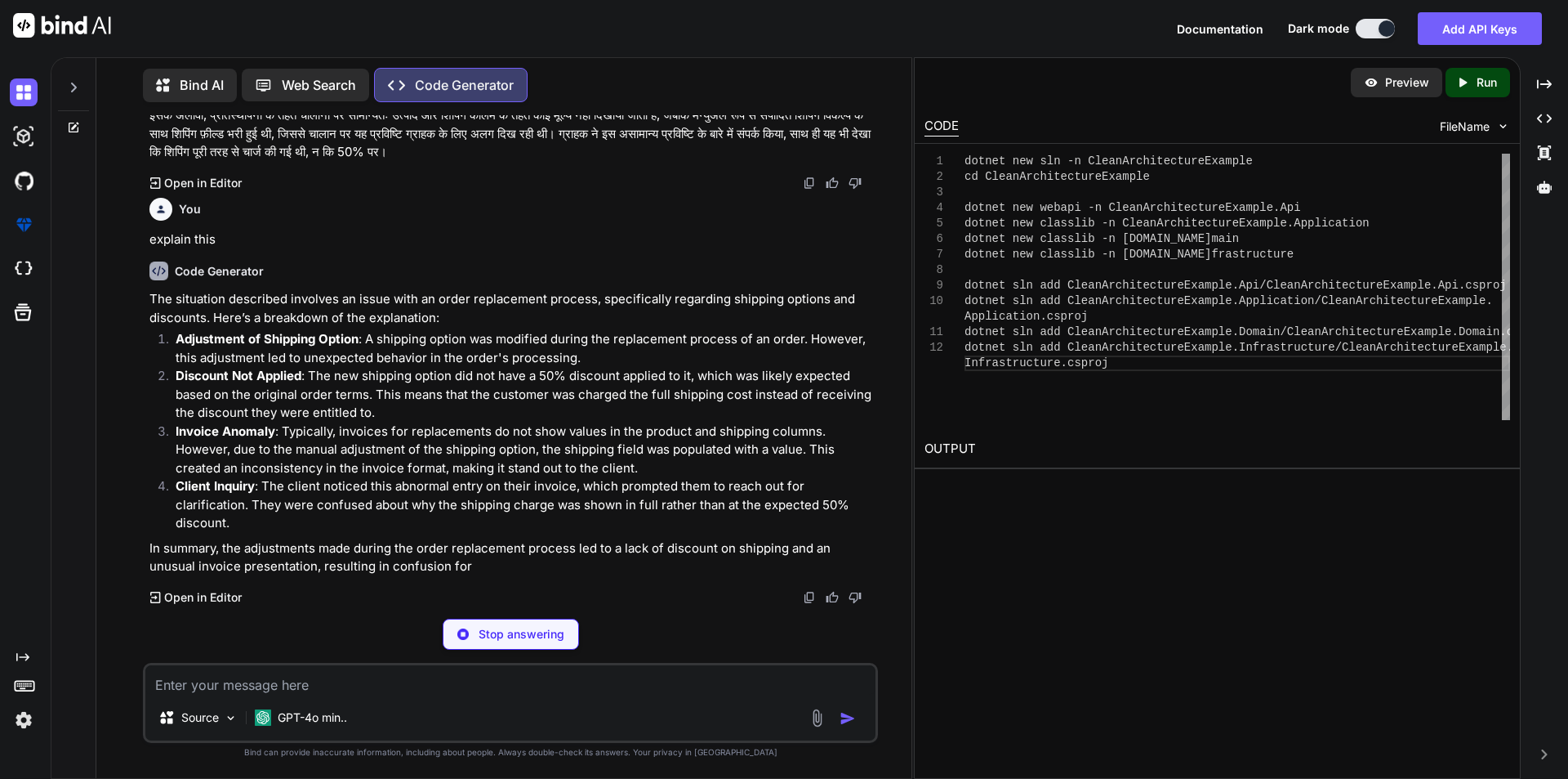
type textarea "x"
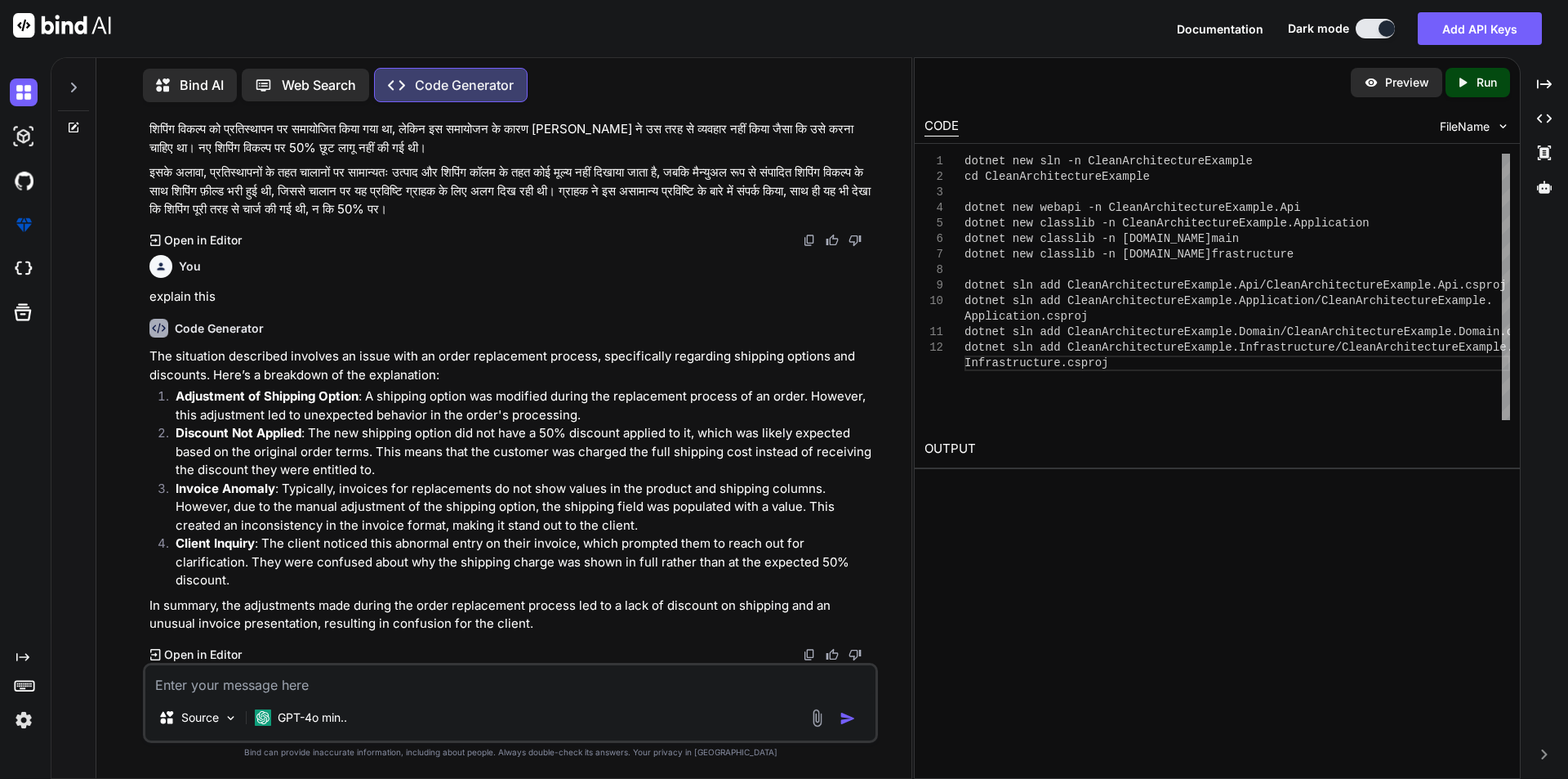
scroll to position [4542, 0]
